Goal: Task Accomplishment & Management: Manage account settings

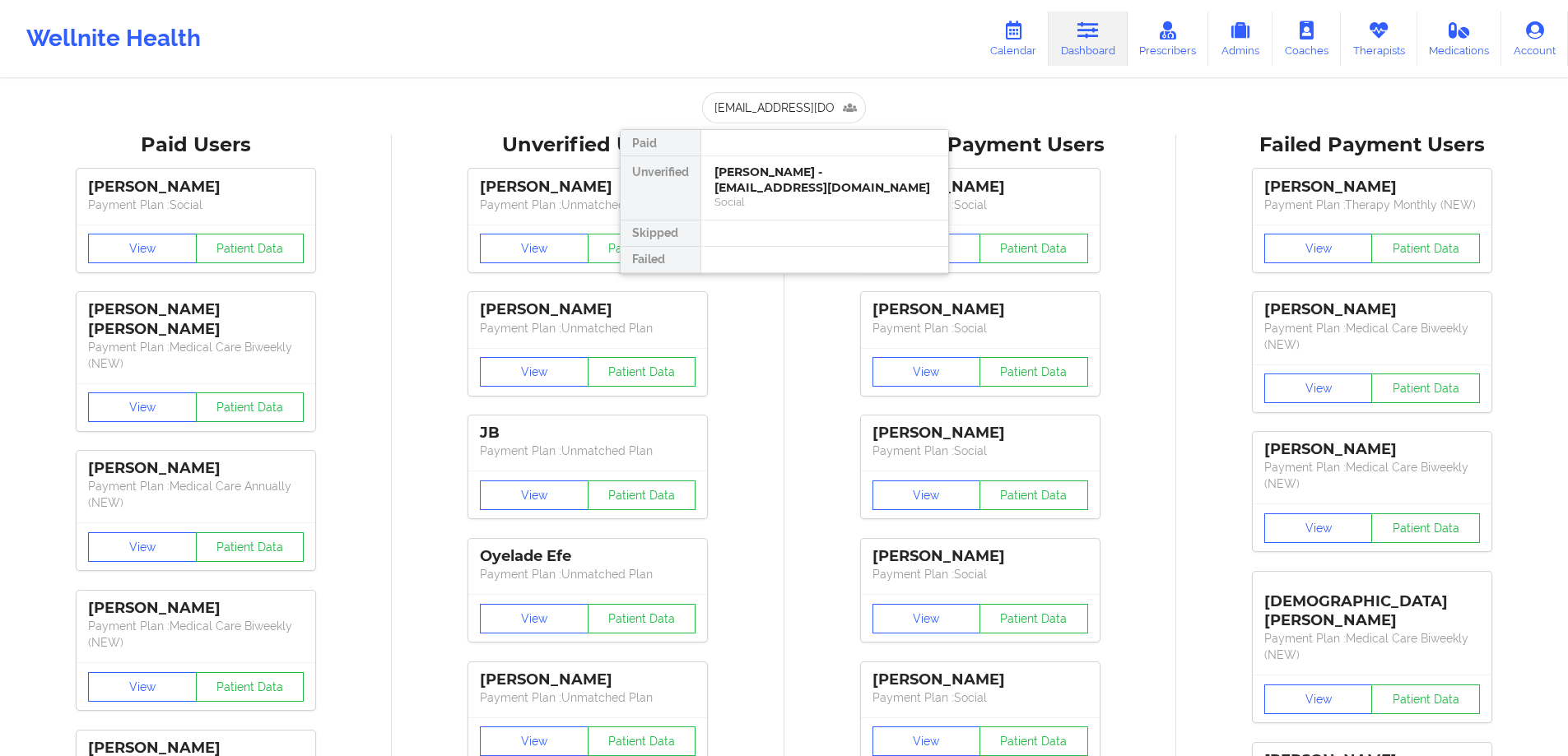
scroll to position [0, 23]
click at [773, 196] on div "Social" at bounding box center [824, 202] width 220 height 14
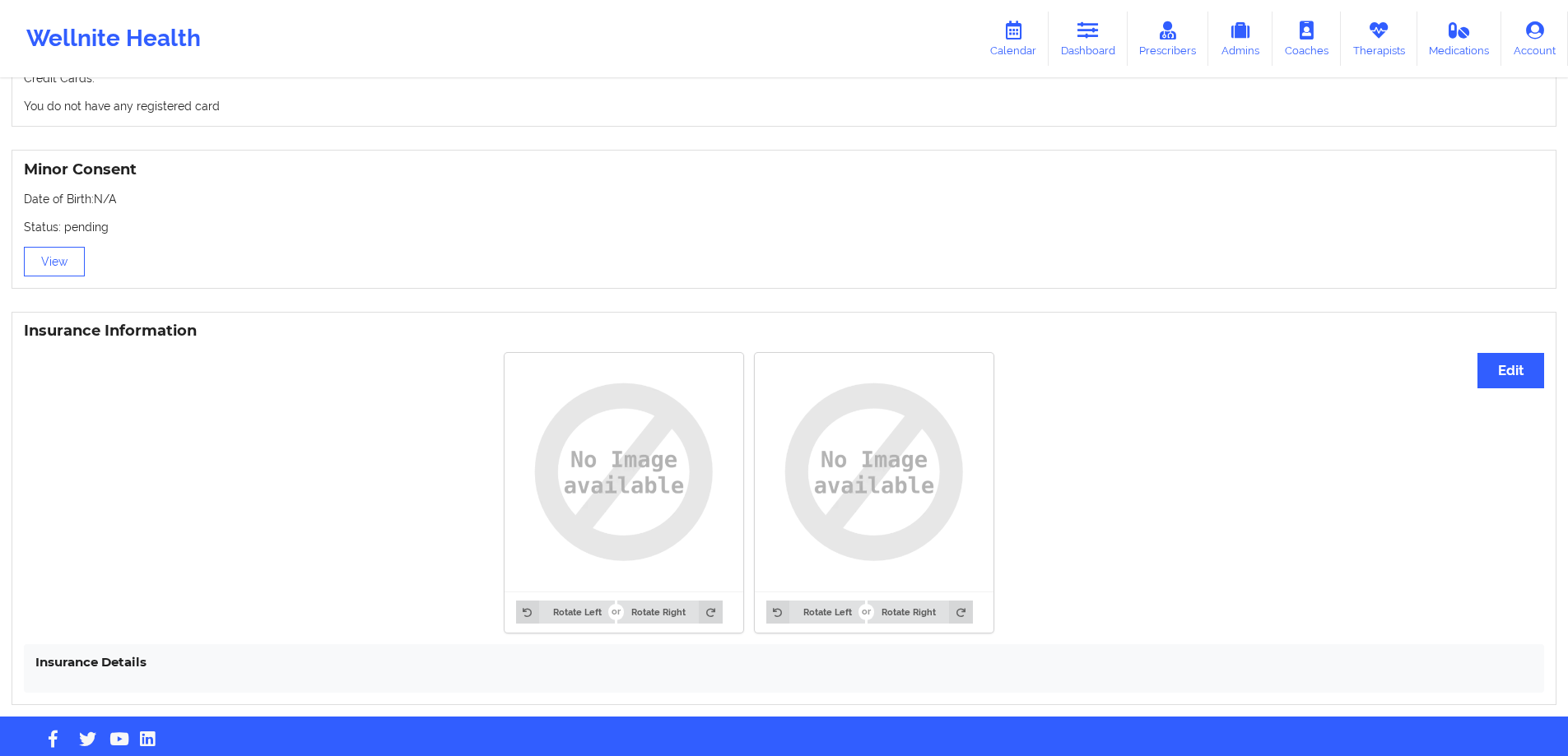
scroll to position [994, 0]
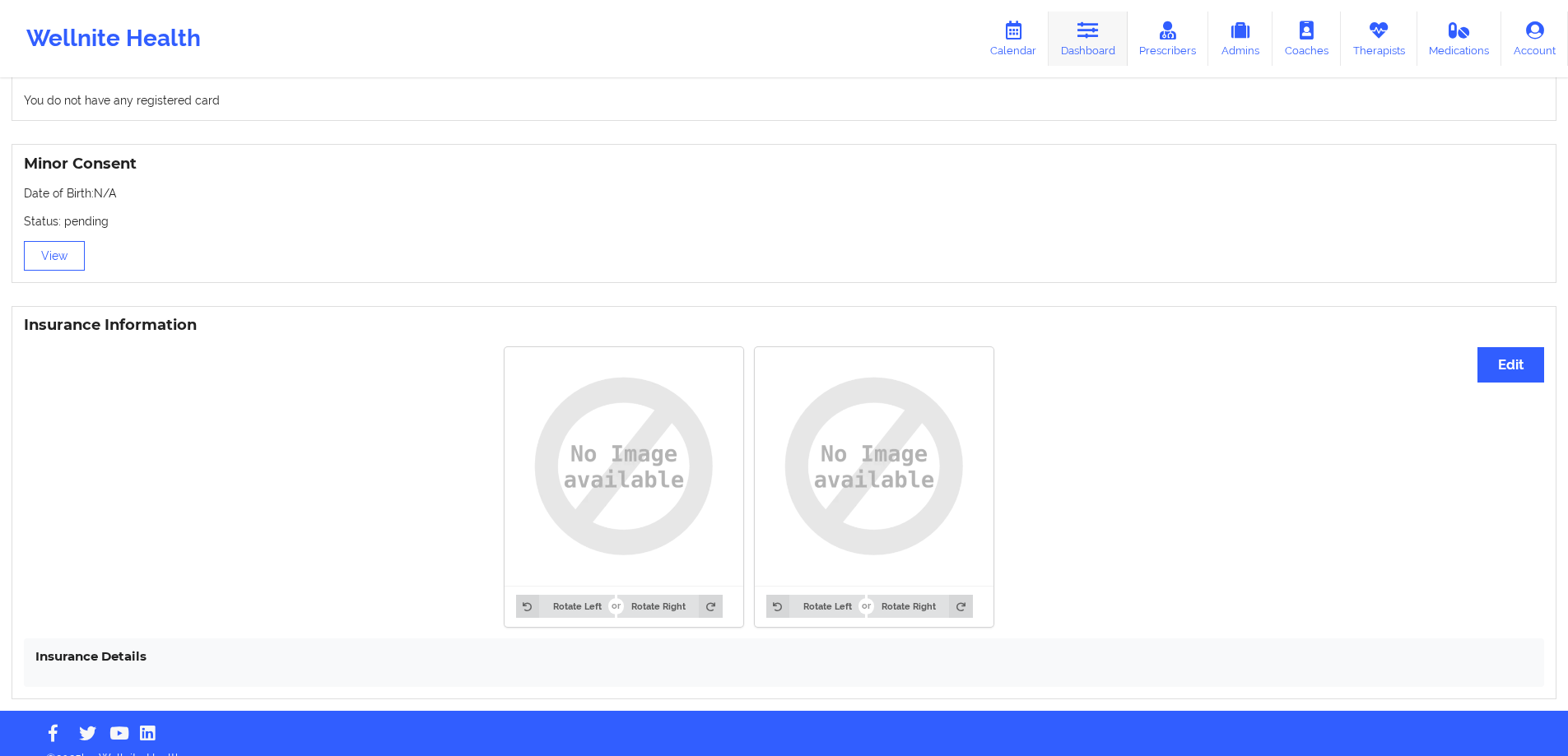
click at [1089, 50] on link "Dashboard" at bounding box center [1088, 38] width 79 height 54
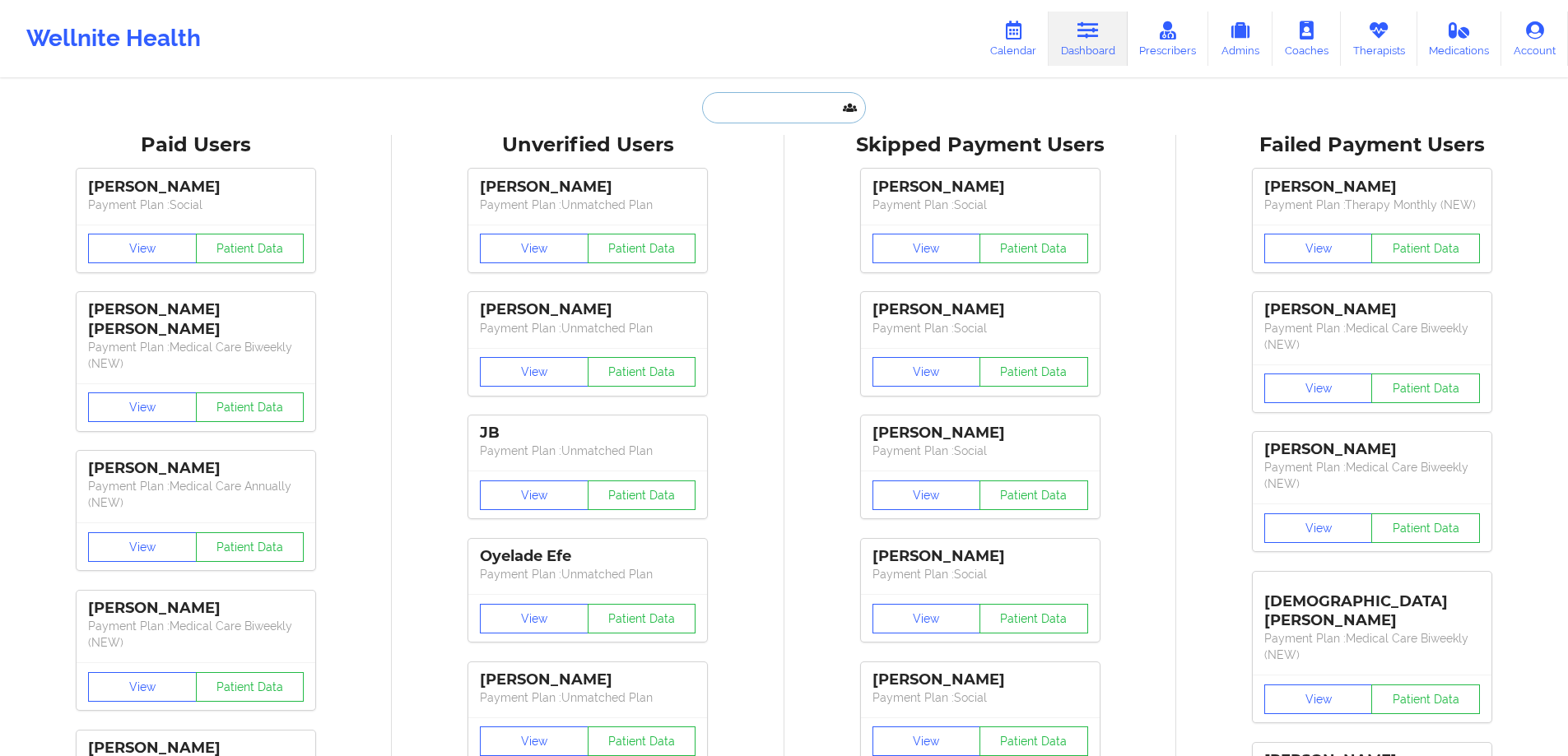
click at [783, 114] on input "text" at bounding box center [783, 108] width 163 height 31
paste input "[EMAIL_ADDRESS][DOMAIN_NAME]"
type input "[EMAIL_ADDRESS][DOMAIN_NAME]"
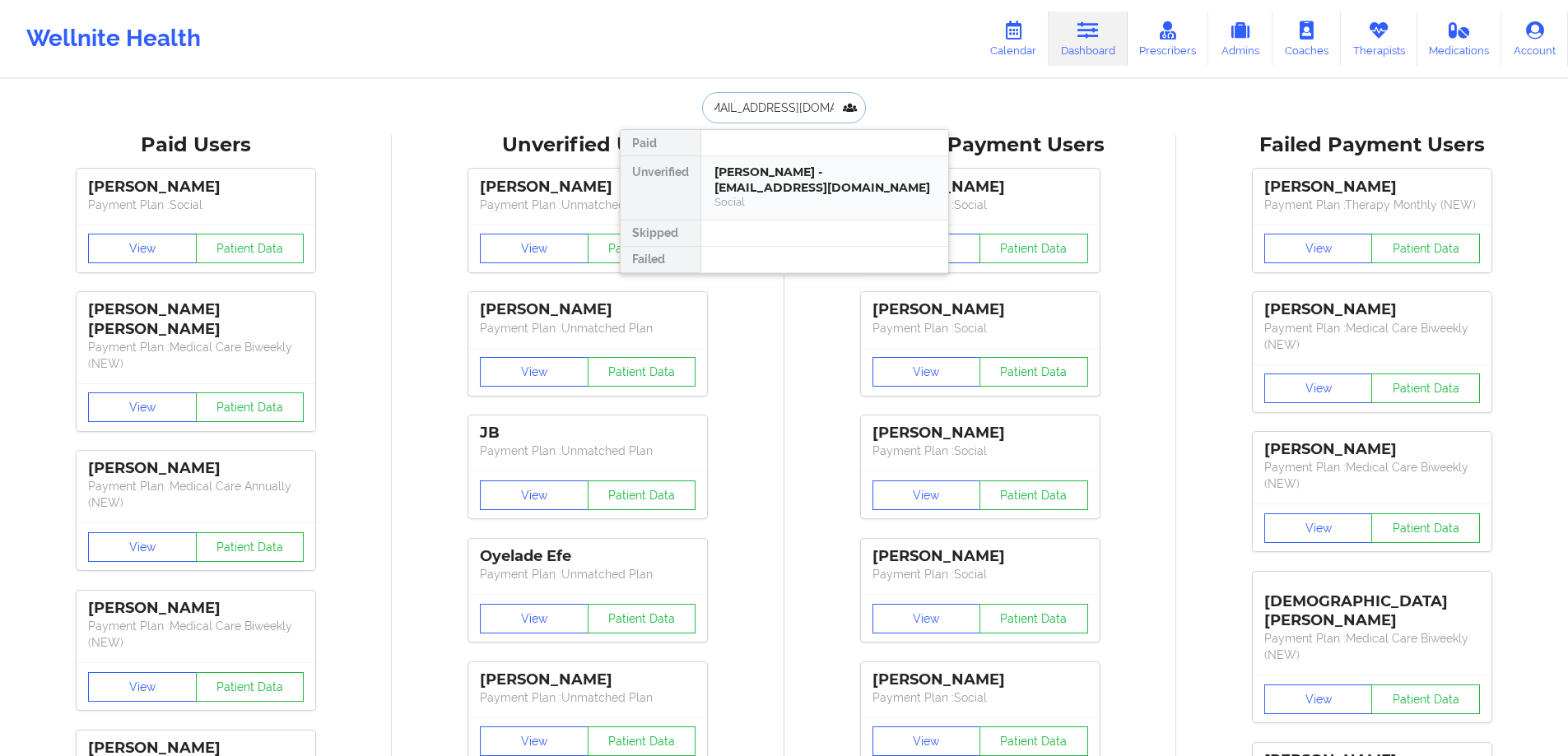
click at [806, 189] on div "[PERSON_NAME] - [EMAIL_ADDRESS][DOMAIN_NAME]" at bounding box center [824, 179] width 220 height 30
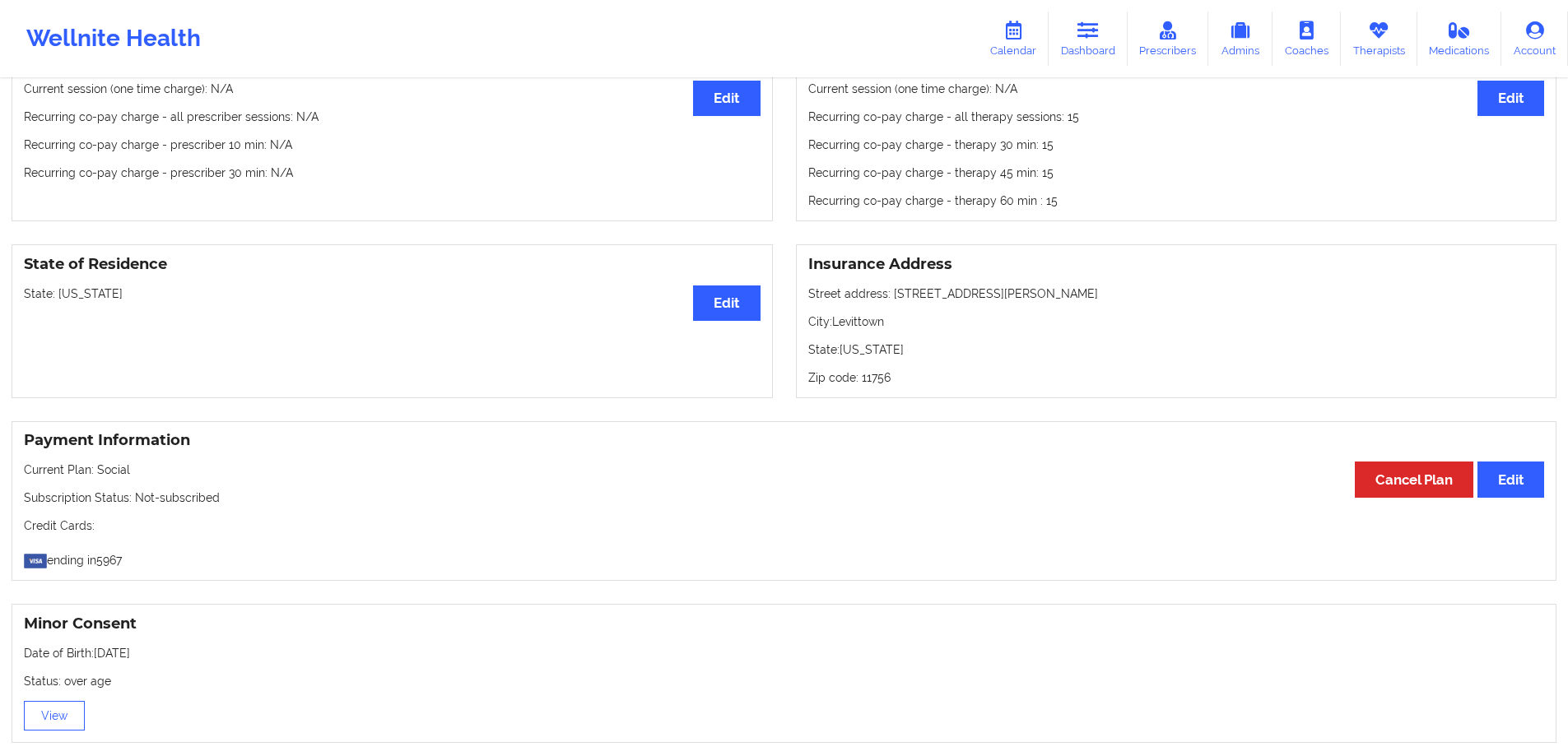
scroll to position [545, 0]
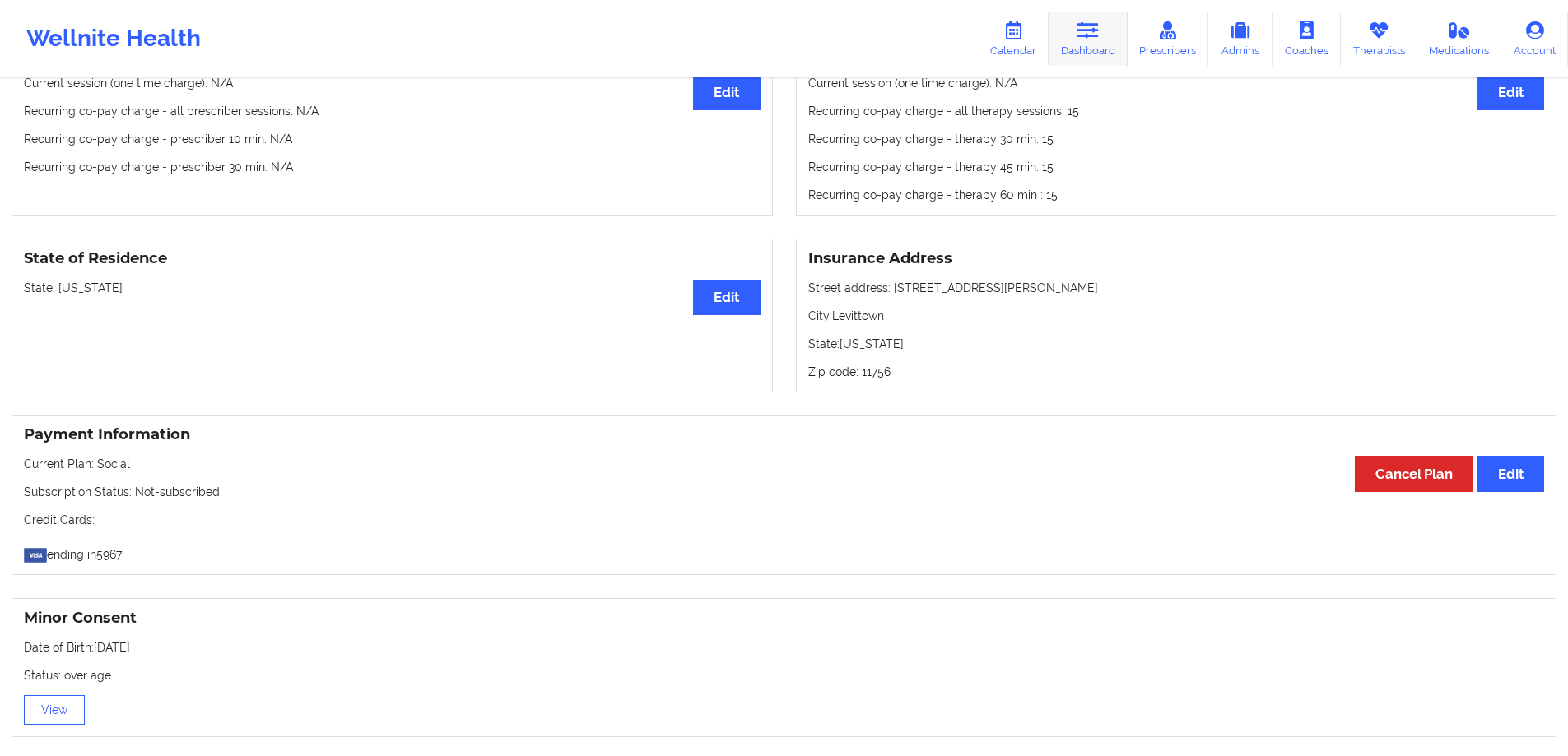
click at [1114, 51] on link "Dashboard" at bounding box center [1088, 38] width 79 height 54
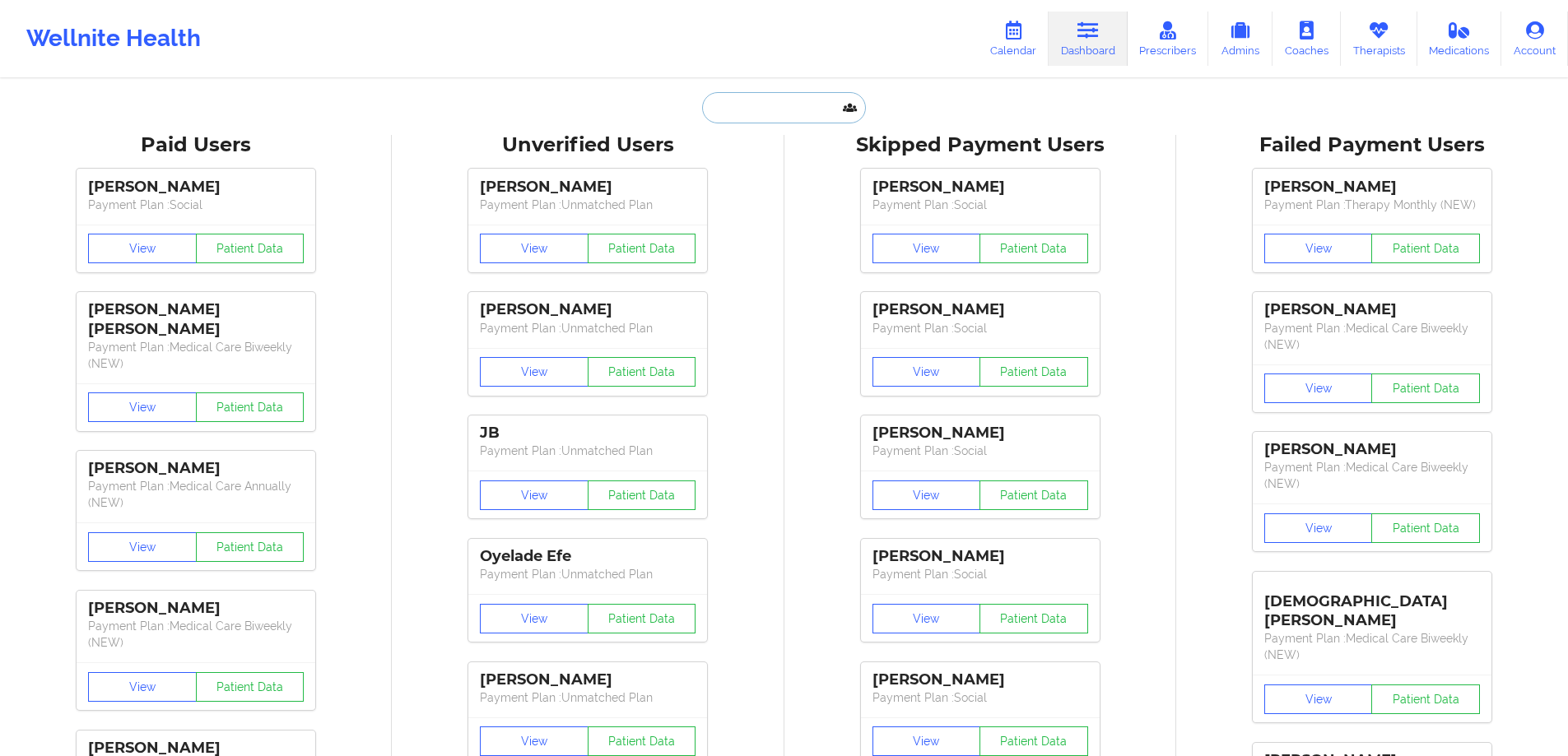
click at [754, 112] on input "text" at bounding box center [783, 108] width 163 height 31
paste input "[EMAIL_ADDRESS][DOMAIN_NAME]"
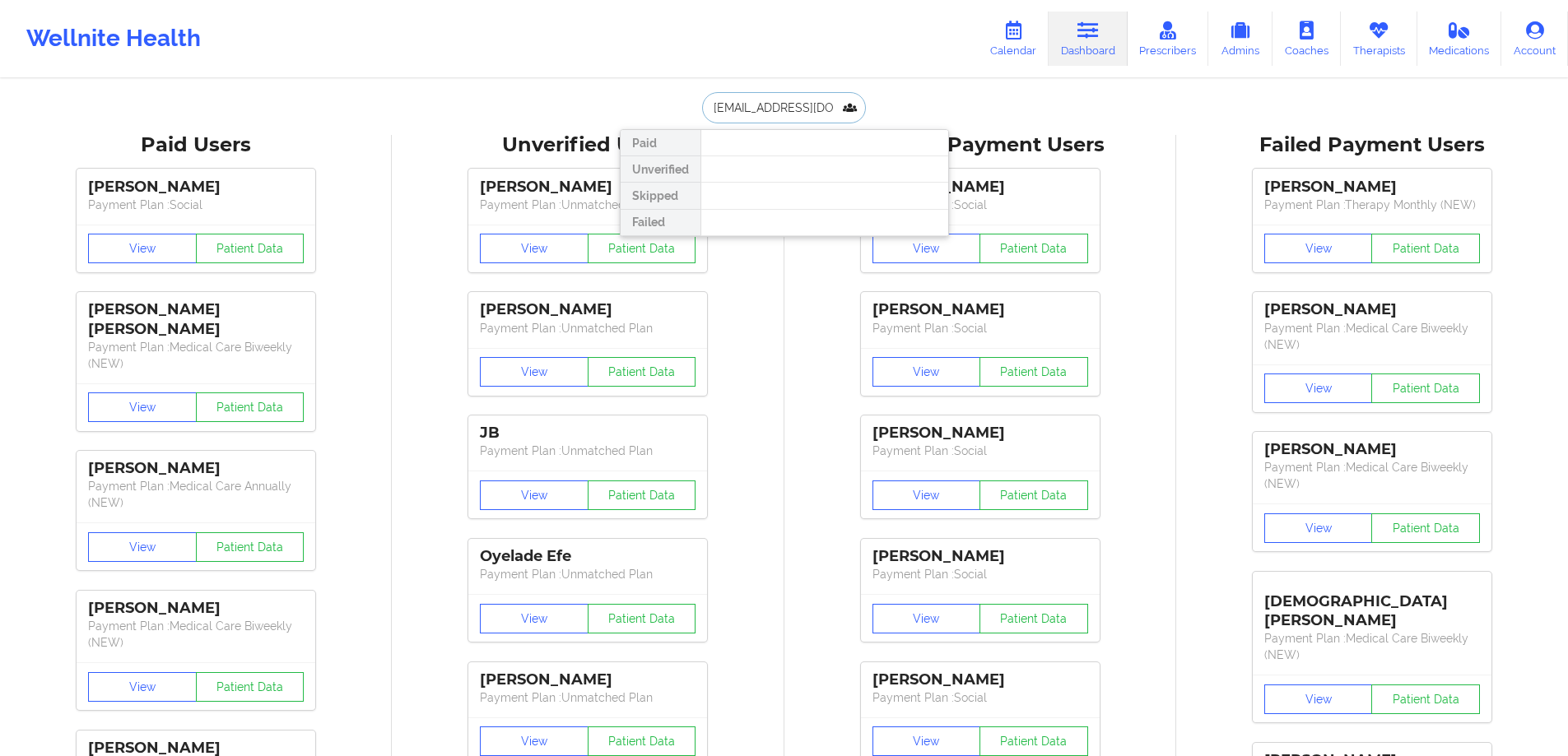
click at [712, 109] on input "[EMAIL_ADDRESS][DOMAIN_NAME]" at bounding box center [783, 108] width 163 height 31
paste input "text"
type input "[EMAIL_ADDRESS][DOMAIN_NAME]"
click at [779, 176] on div "[PERSON_NAME] [PERSON_NAME] - [EMAIL_ADDRESS][DOMAIN_NAME]" at bounding box center [824, 179] width 220 height 30
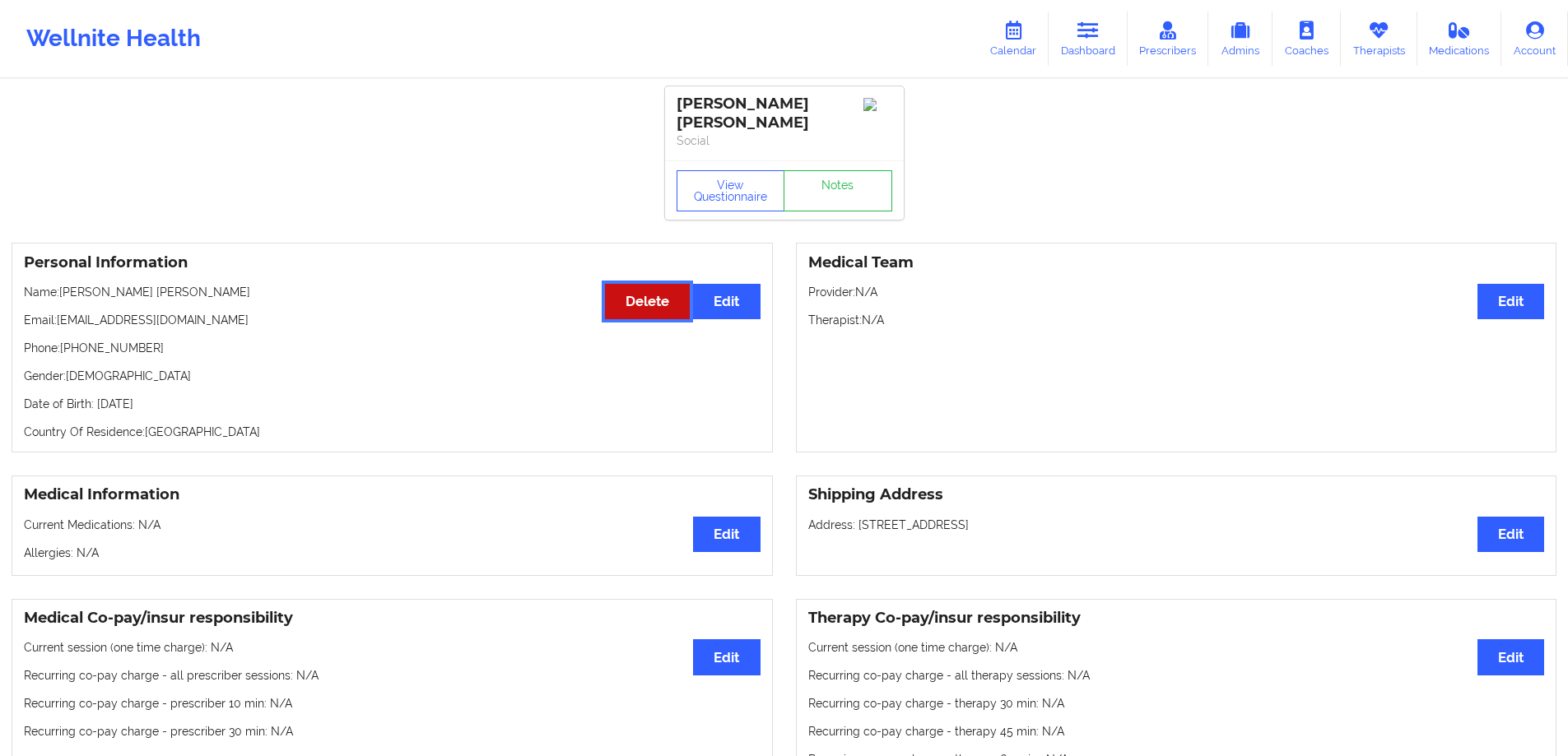
click at [653, 291] on button "Delete" at bounding box center [647, 301] width 84 height 36
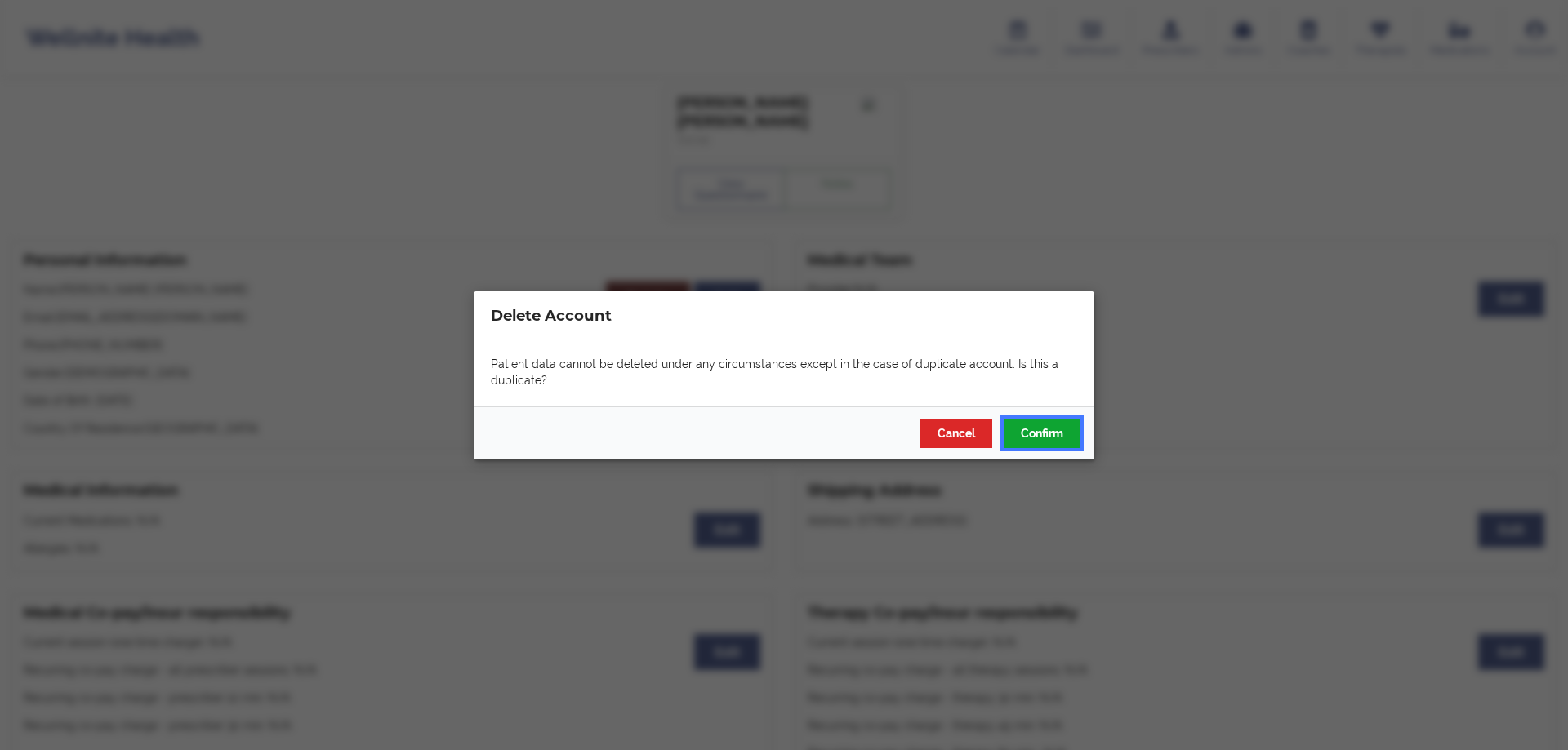
click at [1048, 425] on button "Confirm" at bounding box center [1041, 432] width 77 height 29
